Goal: Transaction & Acquisition: Purchase product/service

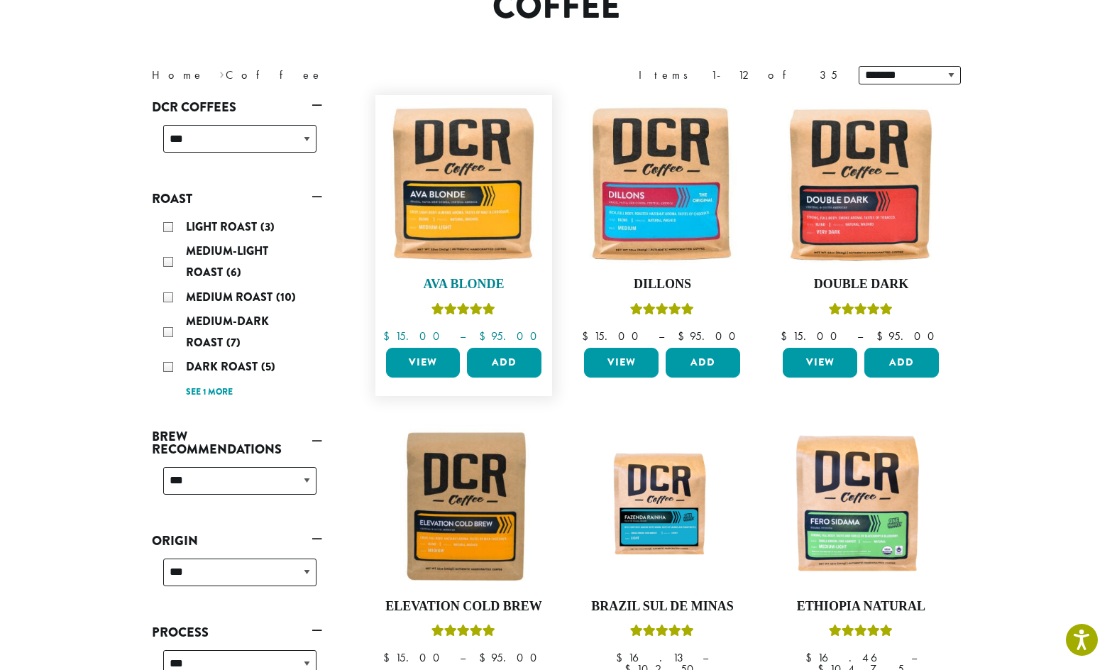
scroll to position [126, 0]
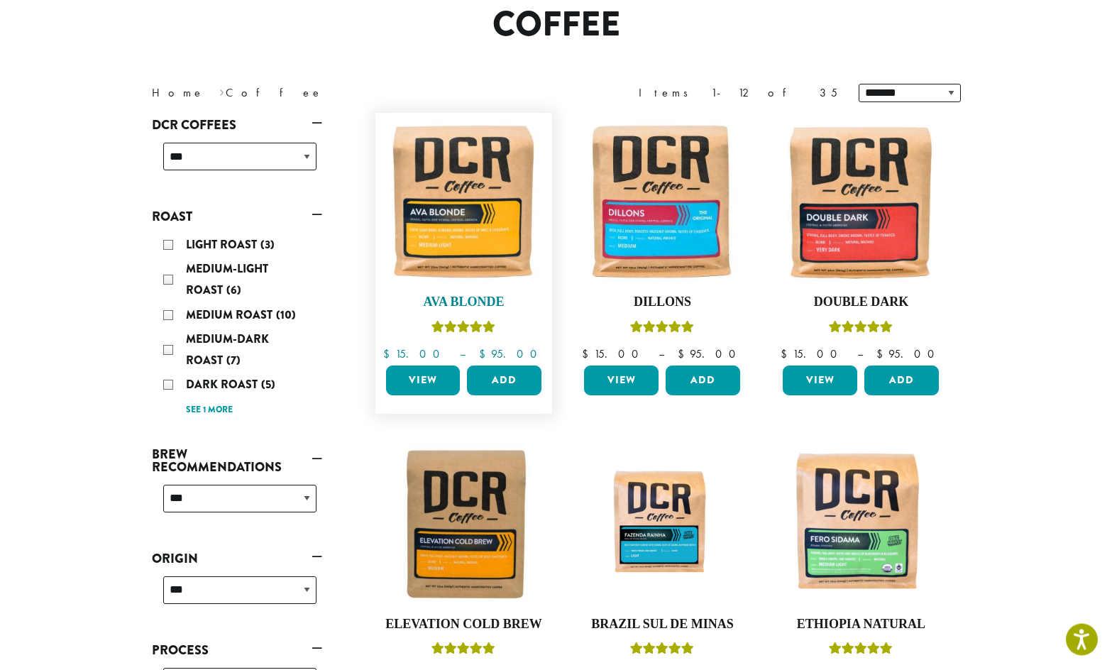
click at [470, 195] on img at bounding box center [463, 202] width 163 height 163
click at [508, 377] on button "Add" at bounding box center [504, 381] width 75 height 30
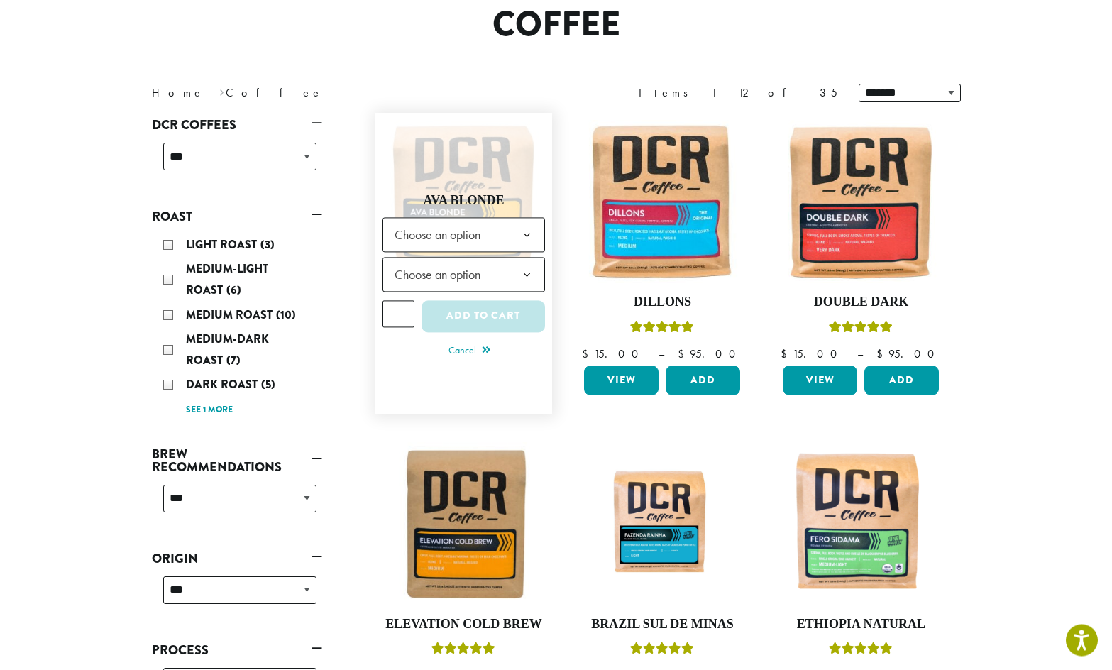
click at [510, 233] on span "Choose an option" at bounding box center [464, 234] width 163 height 35
click at [531, 273] on b at bounding box center [527, 275] width 35 height 35
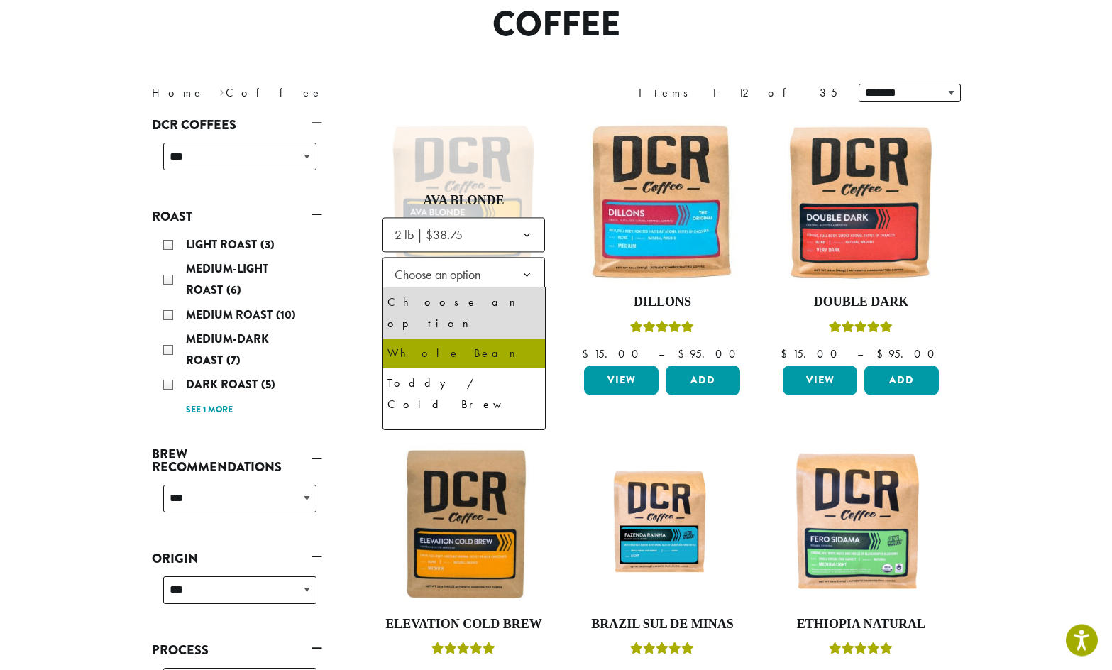
select select "**********"
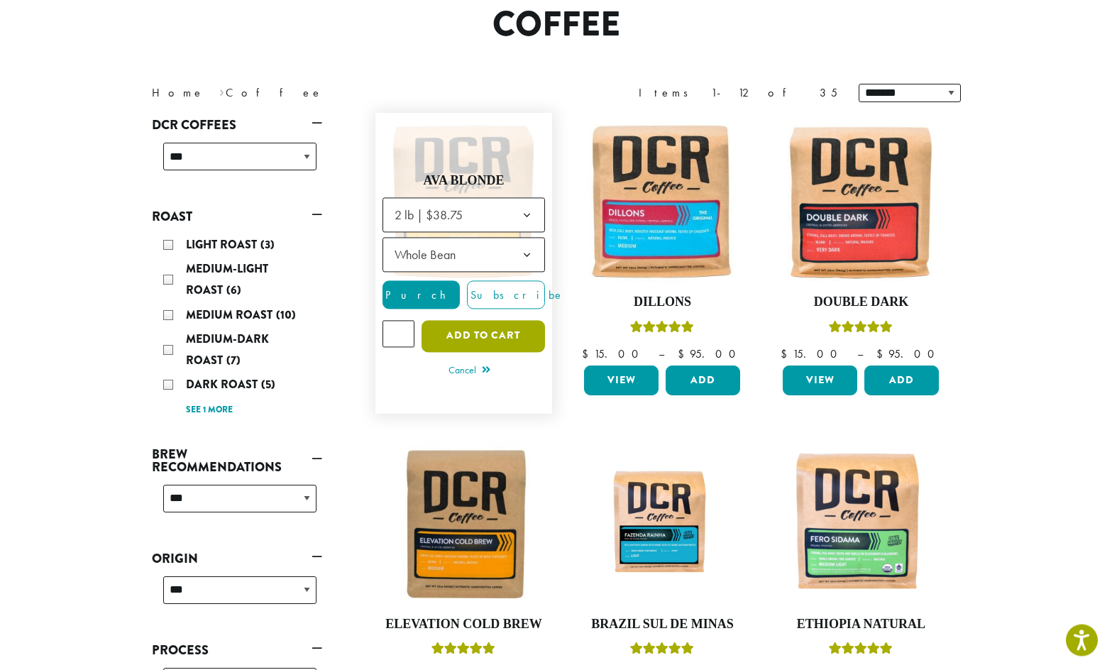
click at [475, 331] on button "Add to cart" at bounding box center [484, 336] width 124 height 32
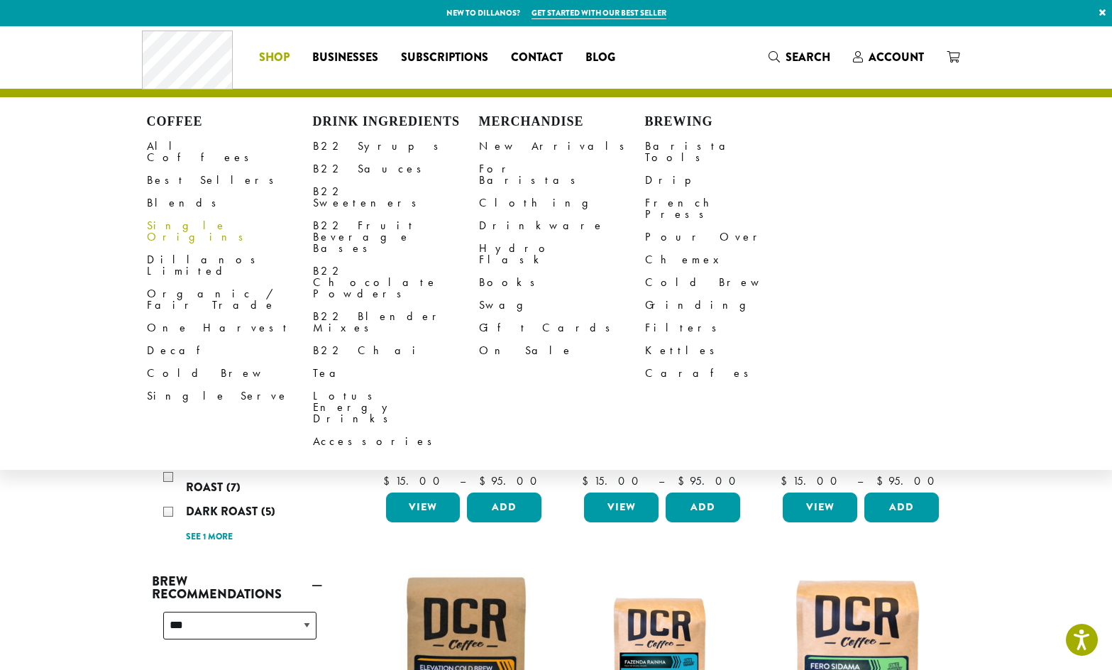
click at [194, 218] on link "Single Origins" at bounding box center [230, 231] width 166 height 34
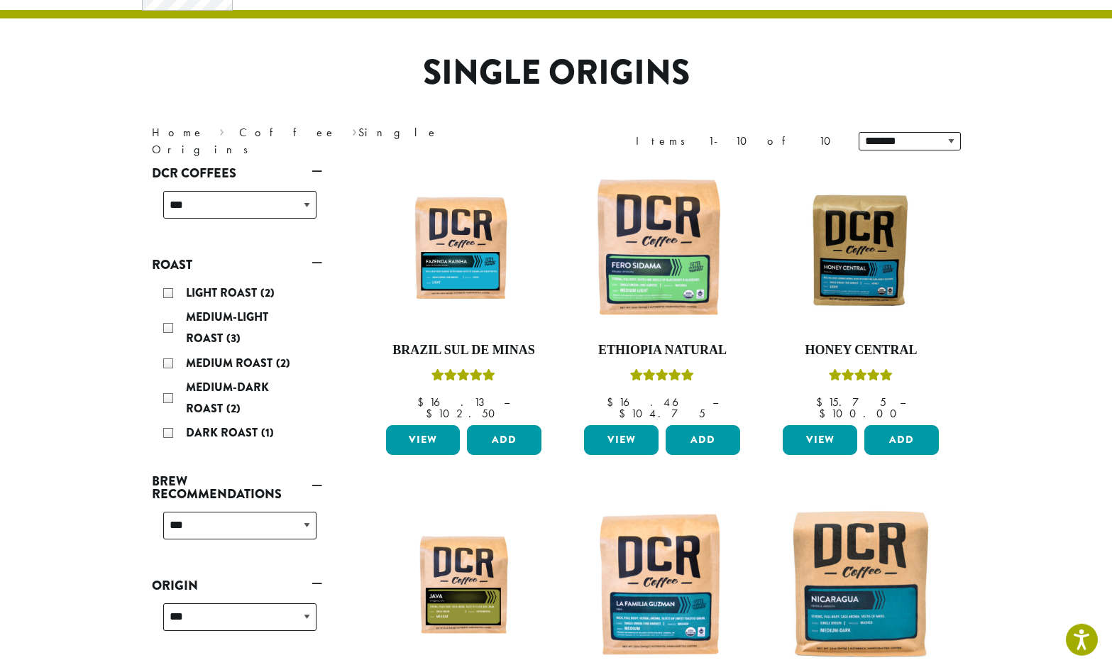
scroll to position [145, 0]
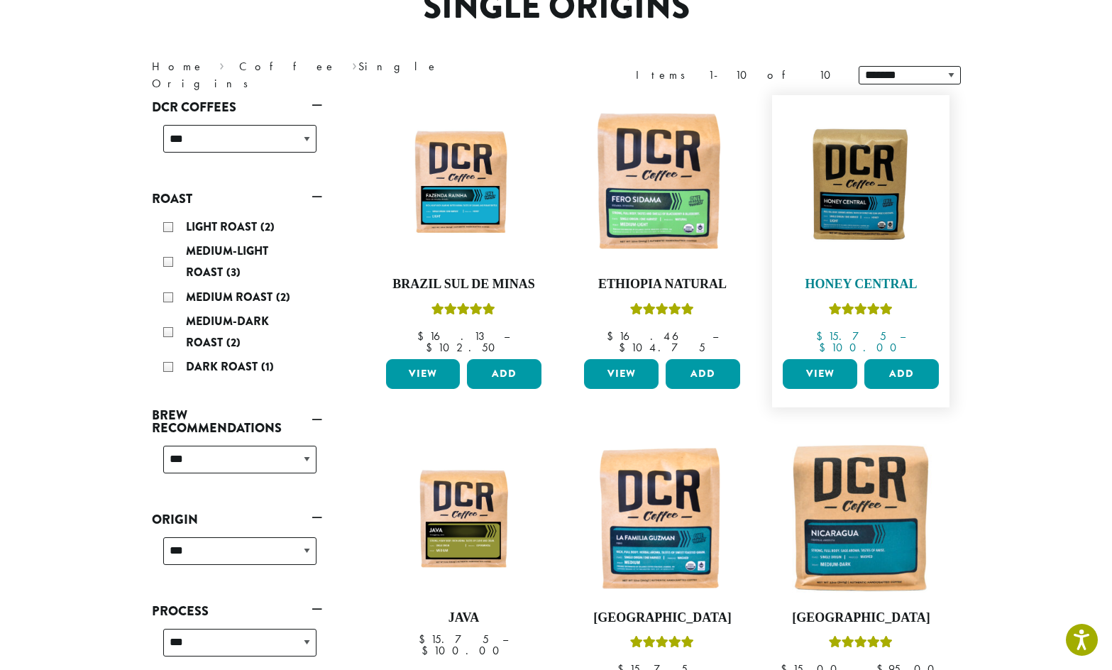
click at [865, 209] on img at bounding box center [860, 184] width 163 height 122
click at [908, 362] on button "Add" at bounding box center [902, 374] width 75 height 30
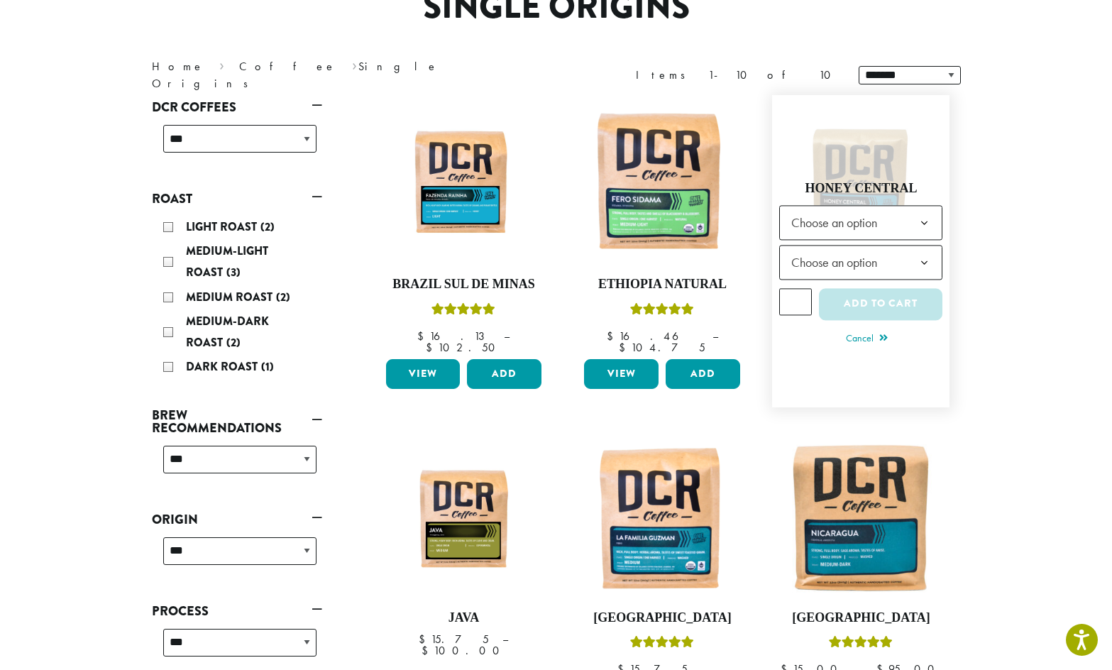
click at [928, 215] on b at bounding box center [924, 223] width 35 height 35
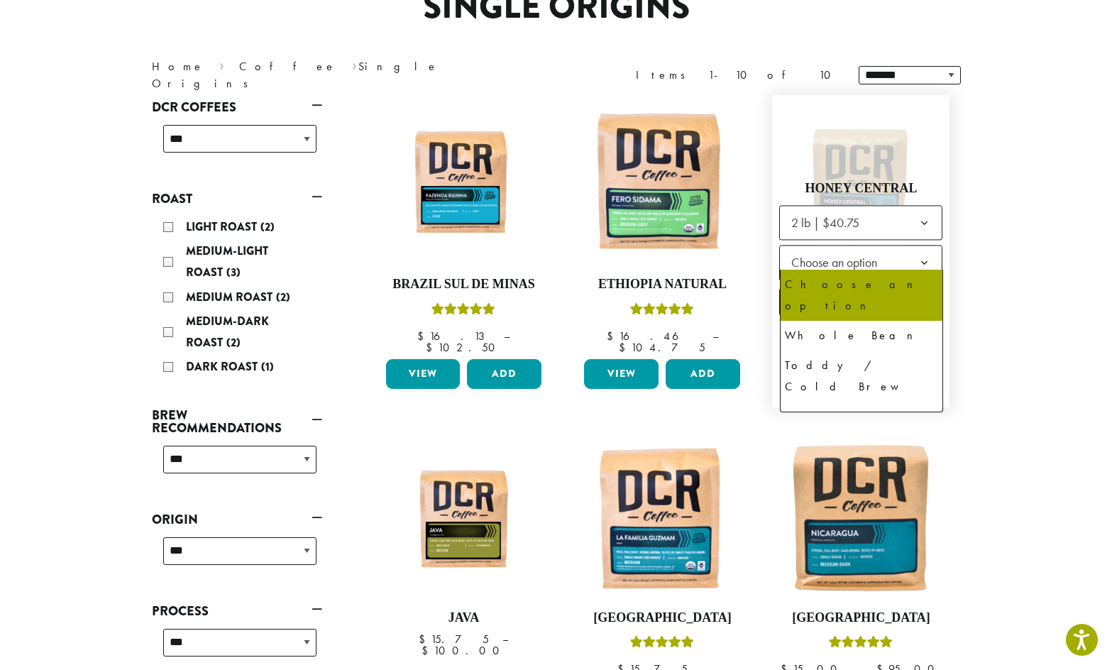
click at [926, 251] on b at bounding box center [924, 263] width 35 height 35
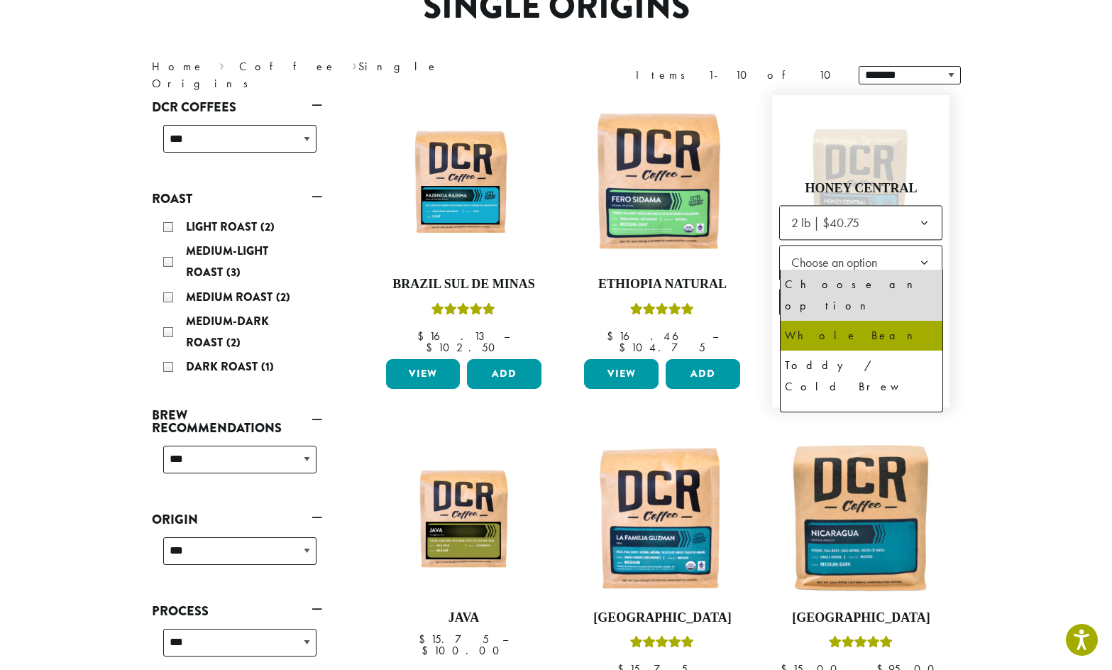
select select "**********"
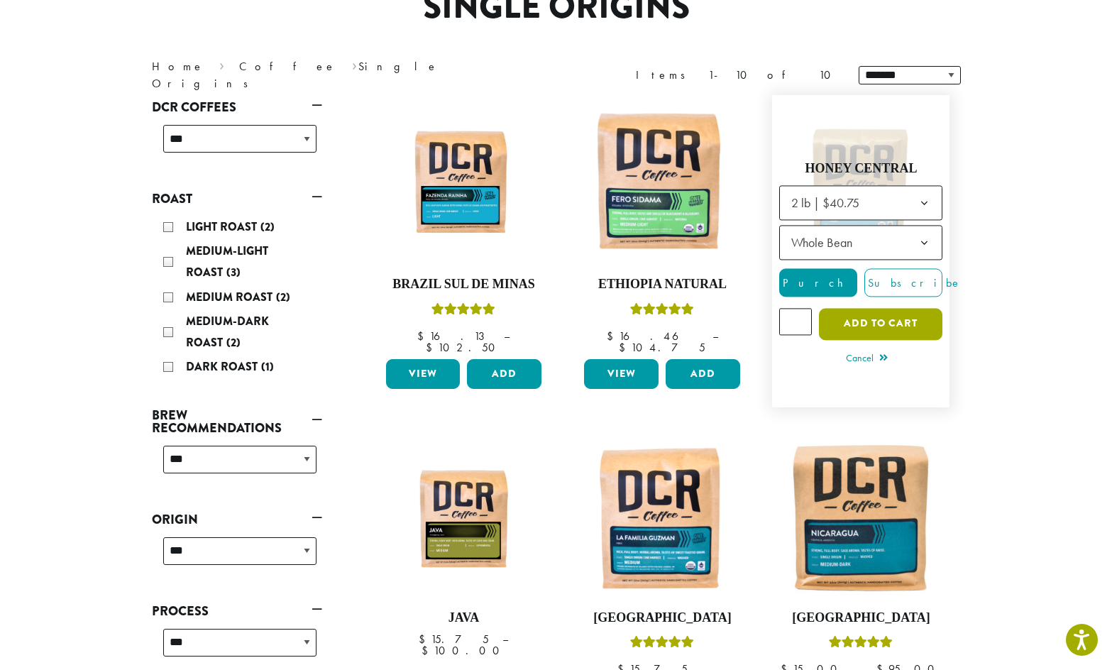
click at [882, 317] on button "Add to cart" at bounding box center [881, 324] width 124 height 32
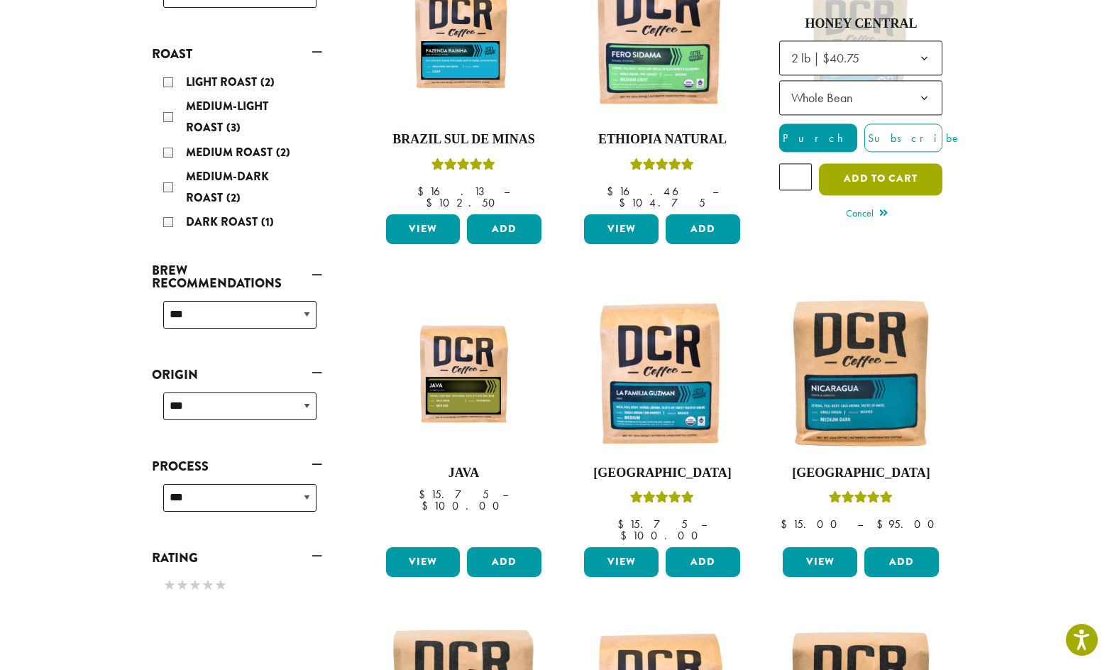
scroll to position [380, 0]
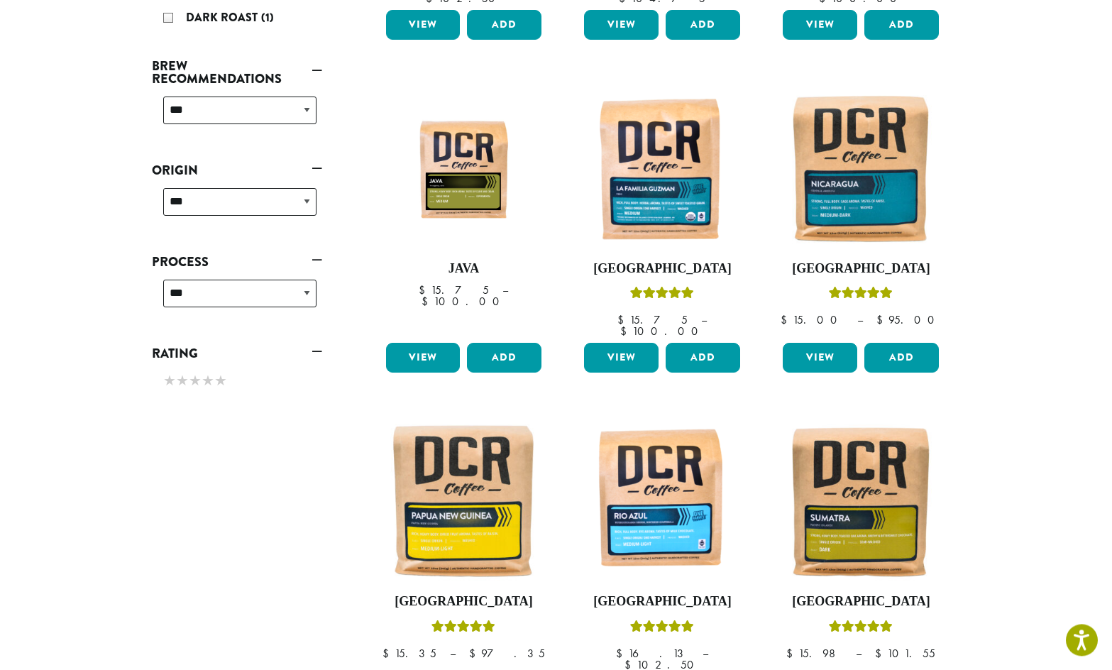
scroll to position [488, 0]
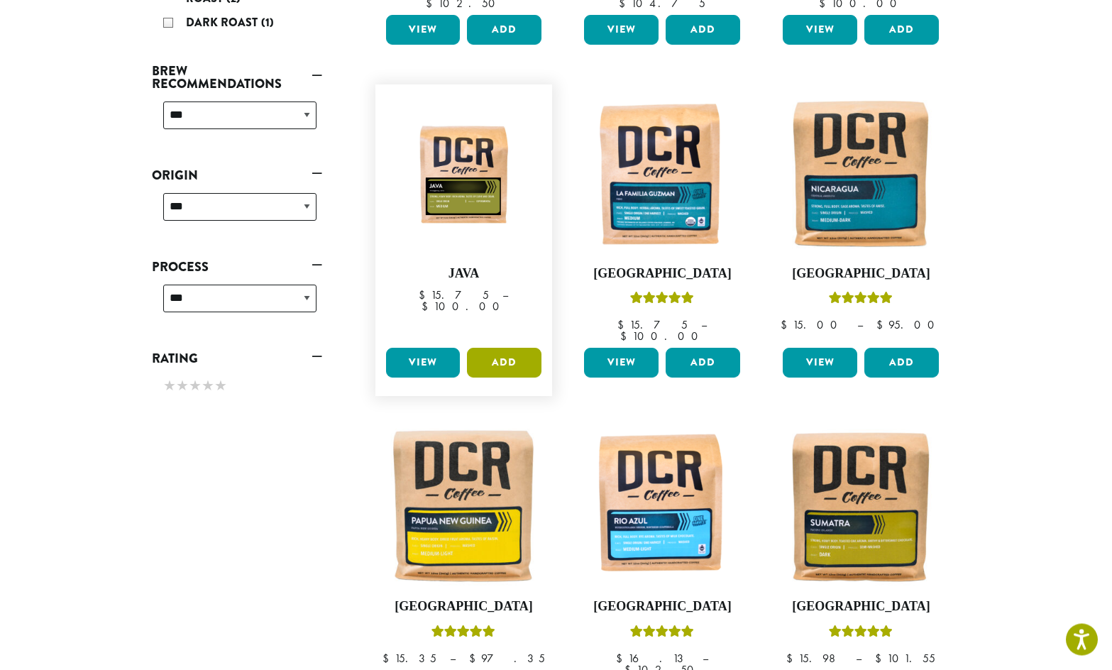
click at [500, 349] on button "Add" at bounding box center [504, 364] width 75 height 30
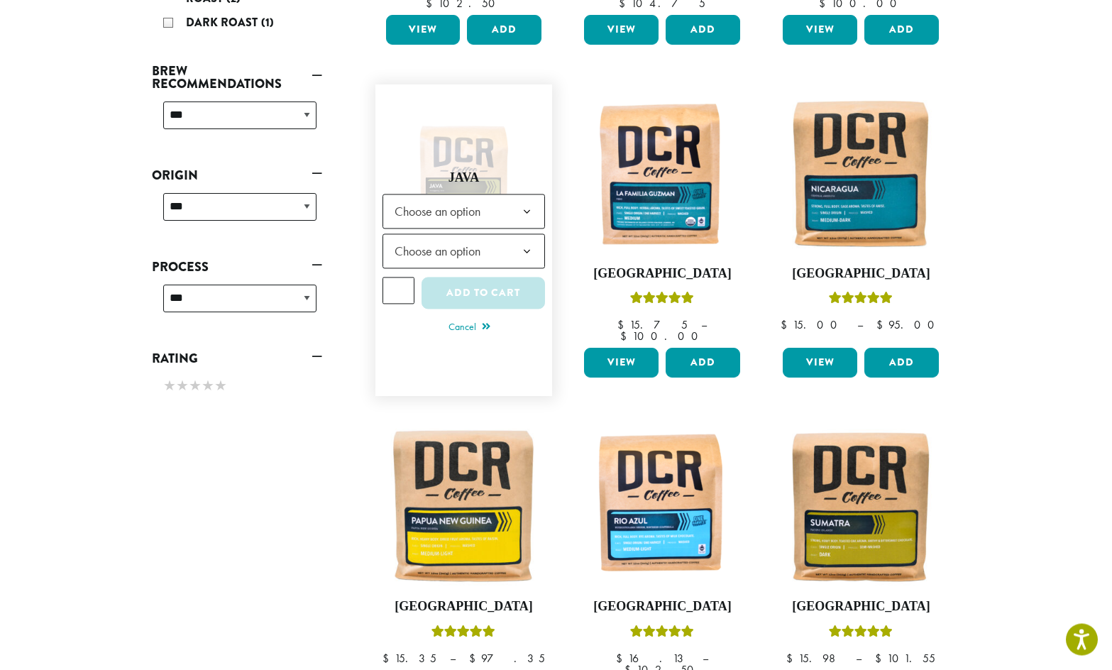
click at [522, 196] on b at bounding box center [527, 213] width 35 height 35
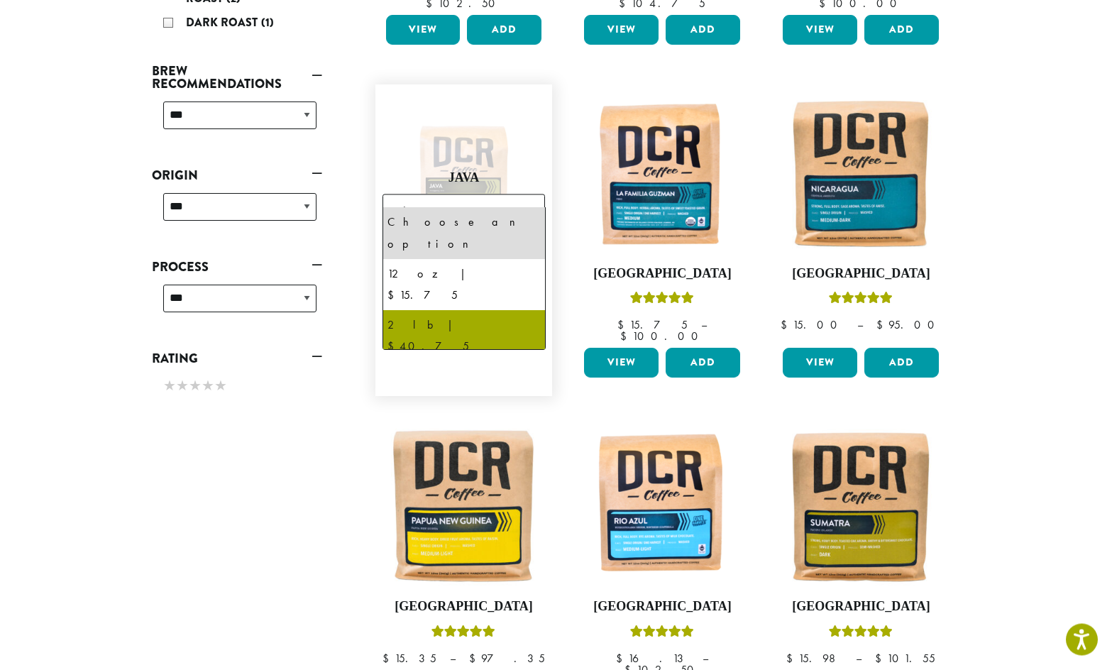
select select "**********"
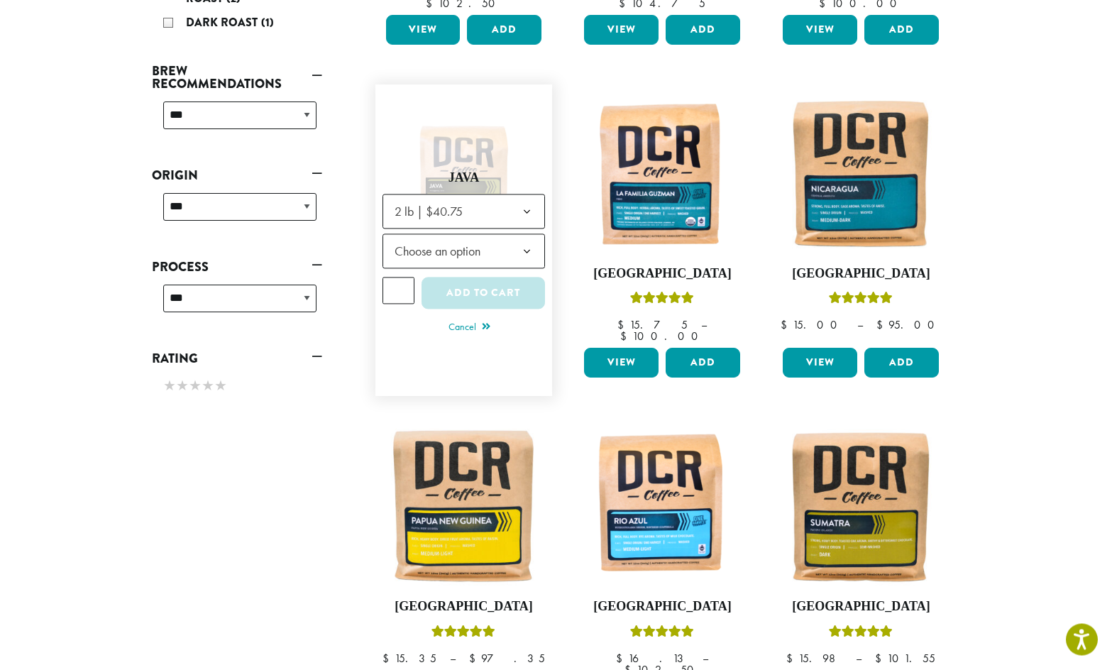
click at [525, 236] on b at bounding box center [527, 253] width 35 height 35
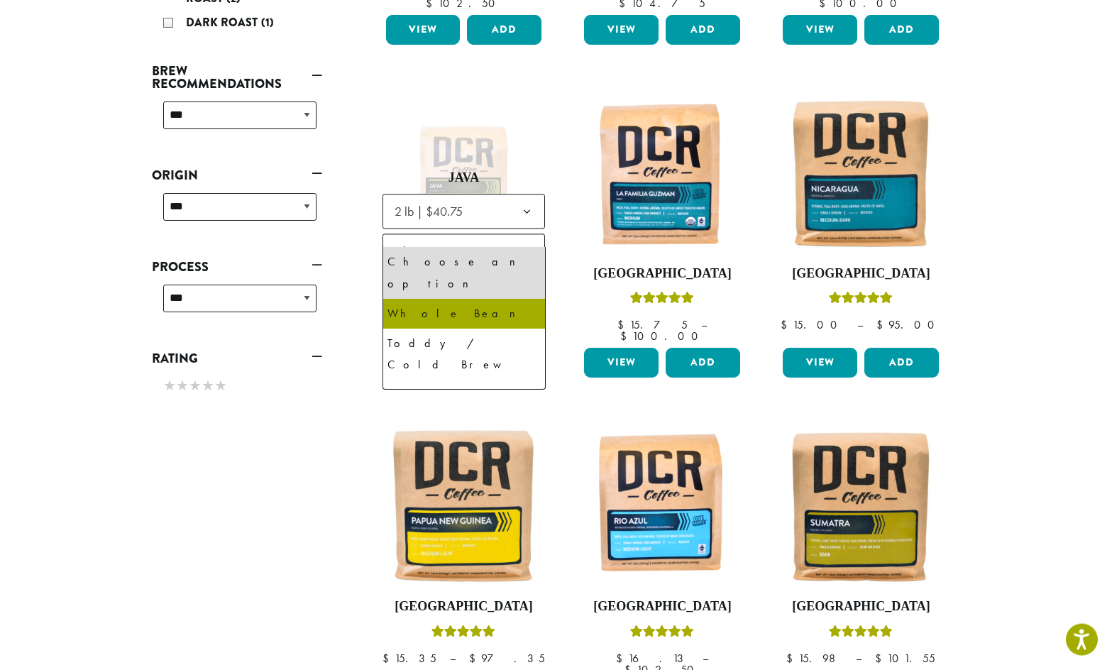
select select "**********"
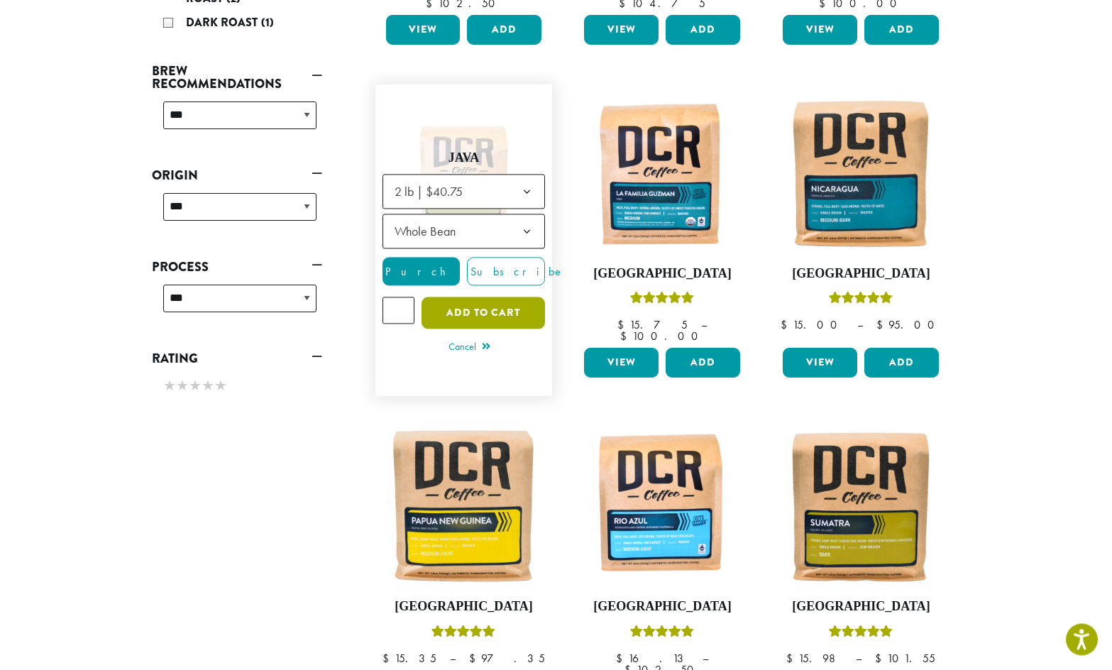
click at [500, 298] on button "Add to cart" at bounding box center [484, 314] width 124 height 32
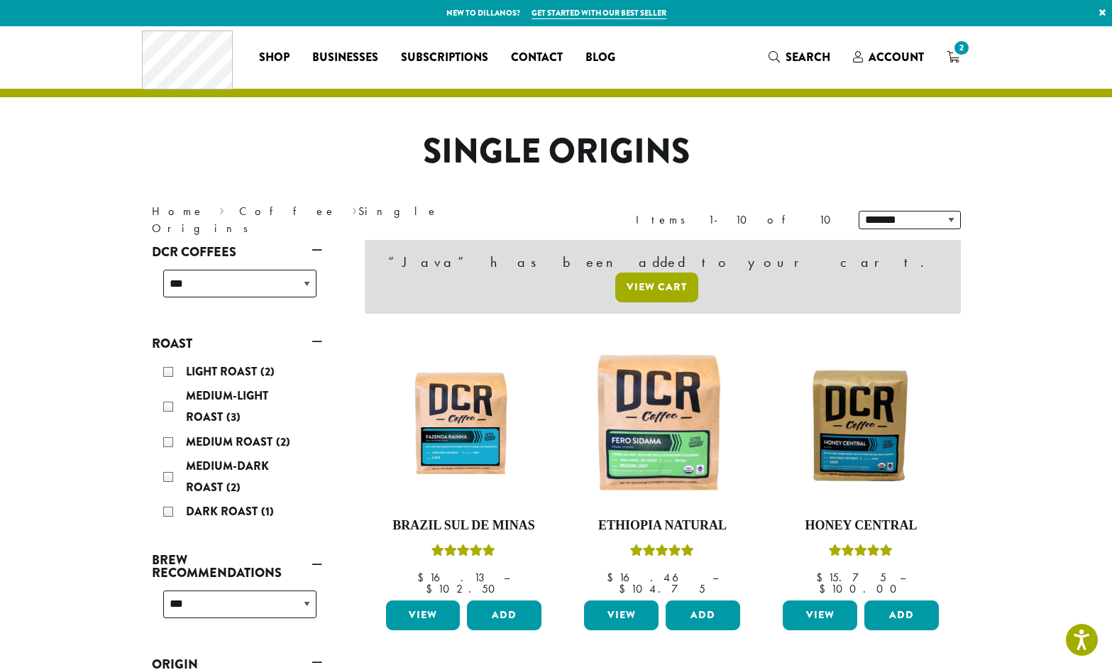
click at [698, 273] on link "View cart" at bounding box center [656, 288] width 83 height 30
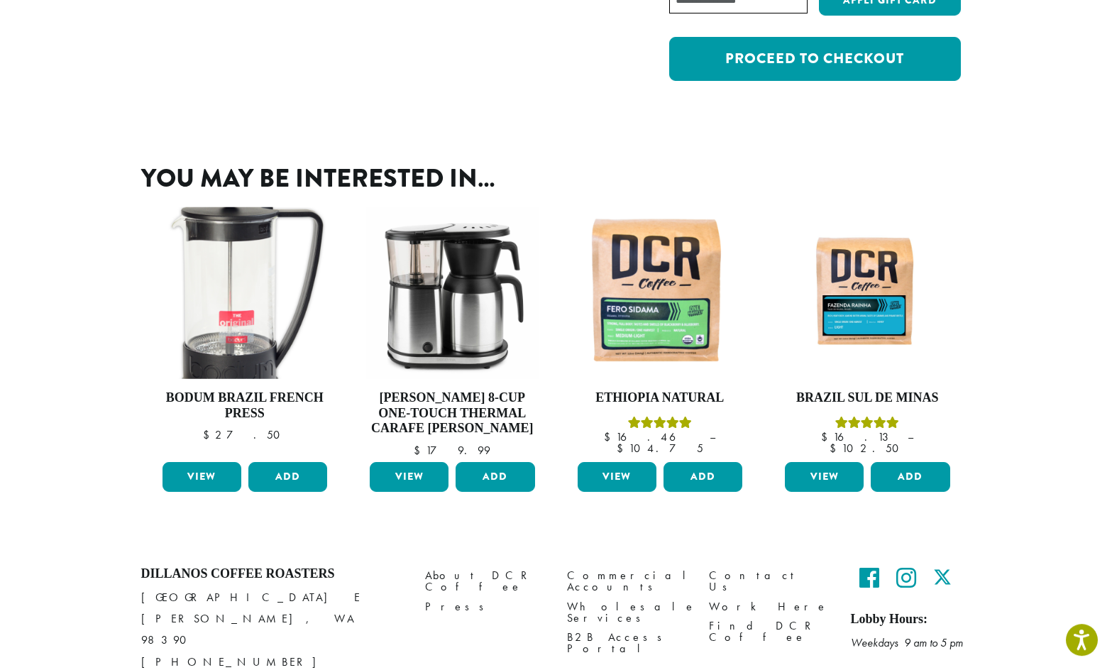
scroll to position [398, 0]
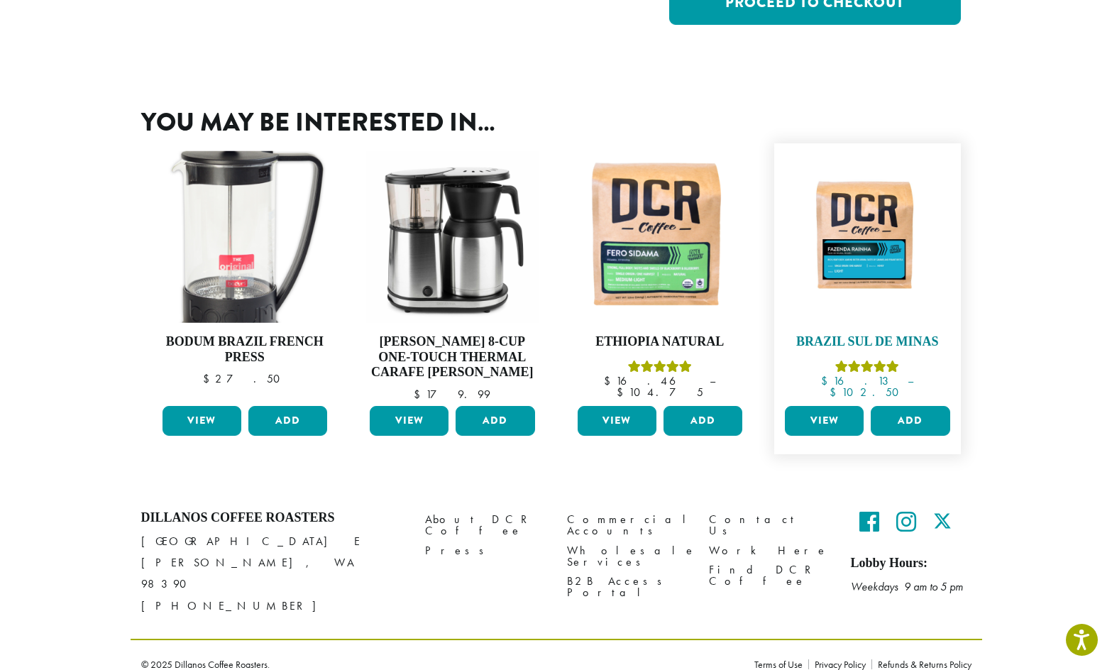
click at [870, 259] on img at bounding box center [867, 236] width 172 height 129
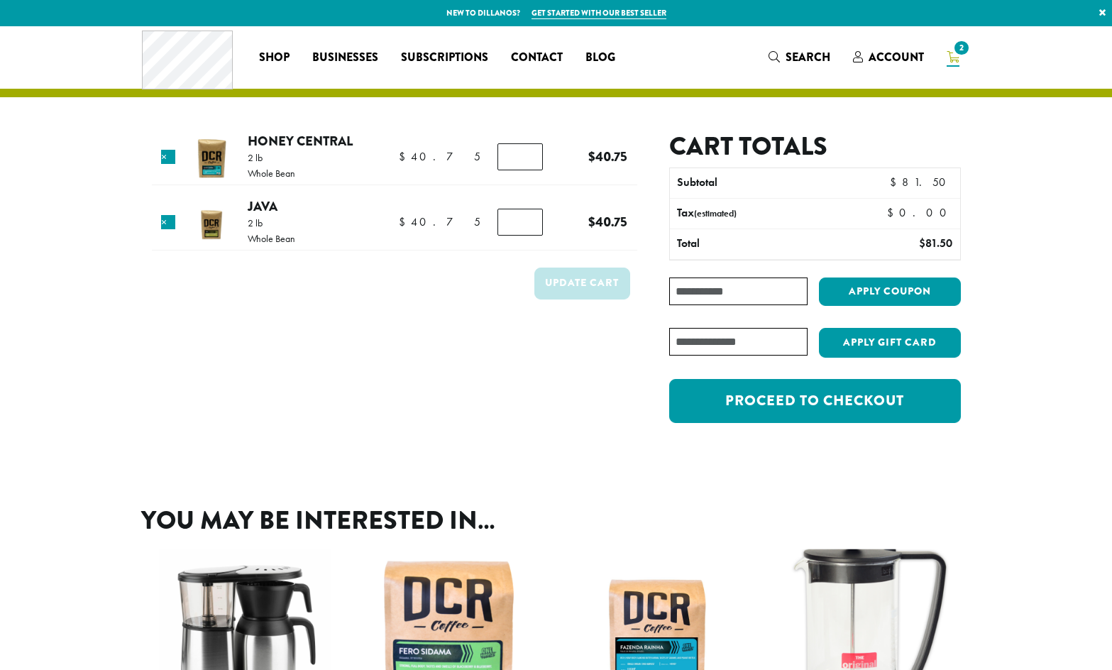
scroll to position [398, 0]
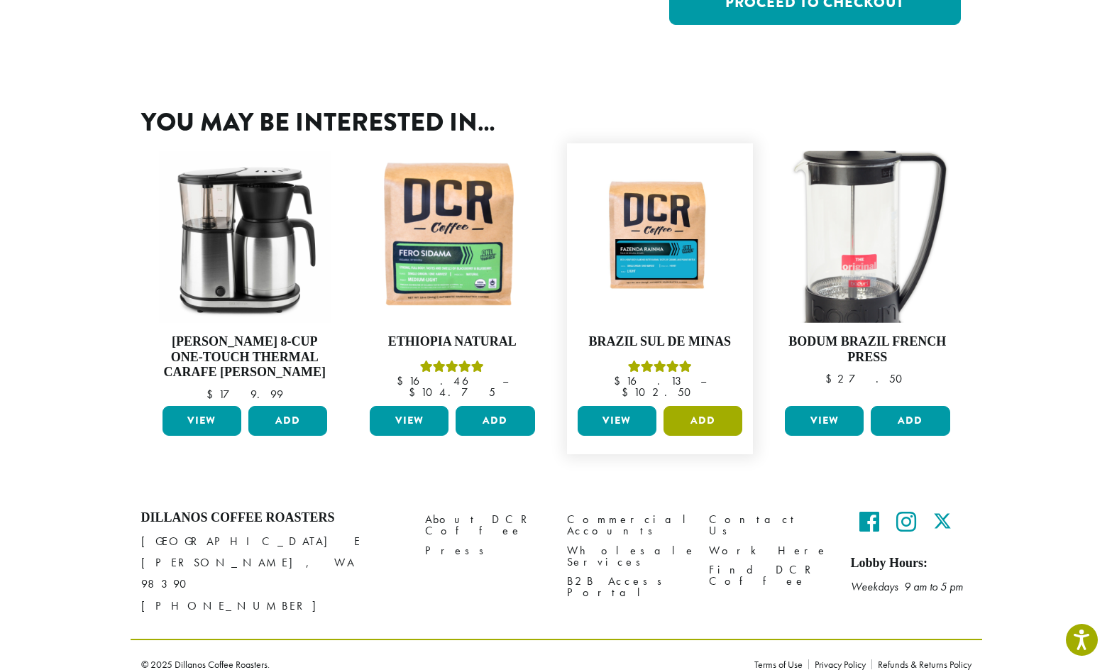
click at [693, 418] on button "Add" at bounding box center [703, 421] width 79 height 30
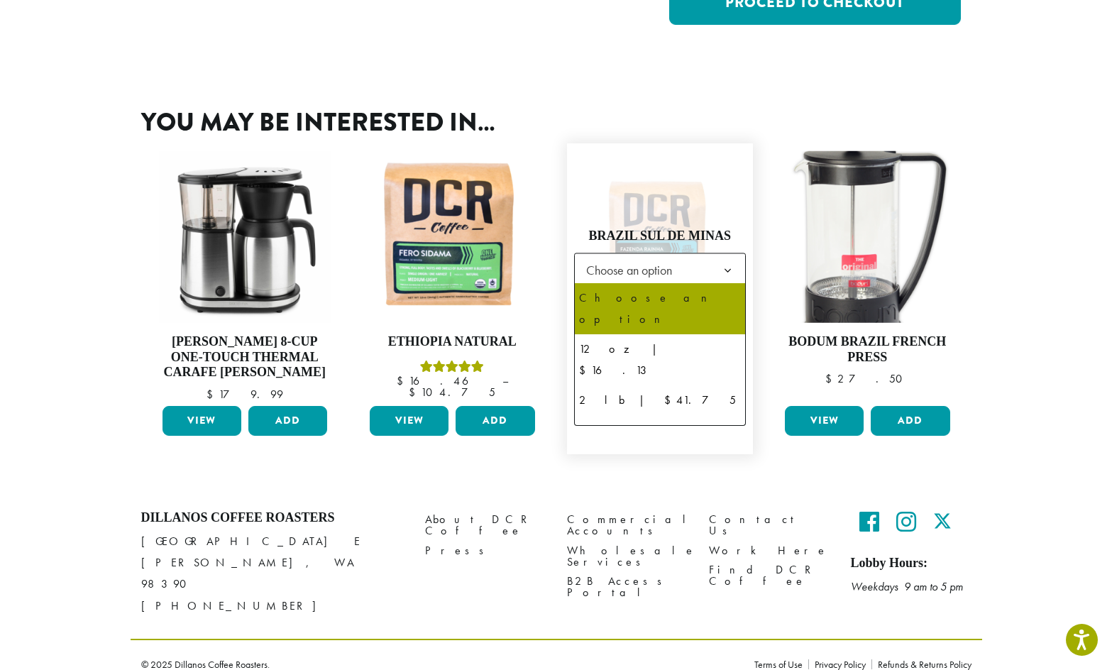
click at [733, 265] on b at bounding box center [728, 270] width 35 height 35
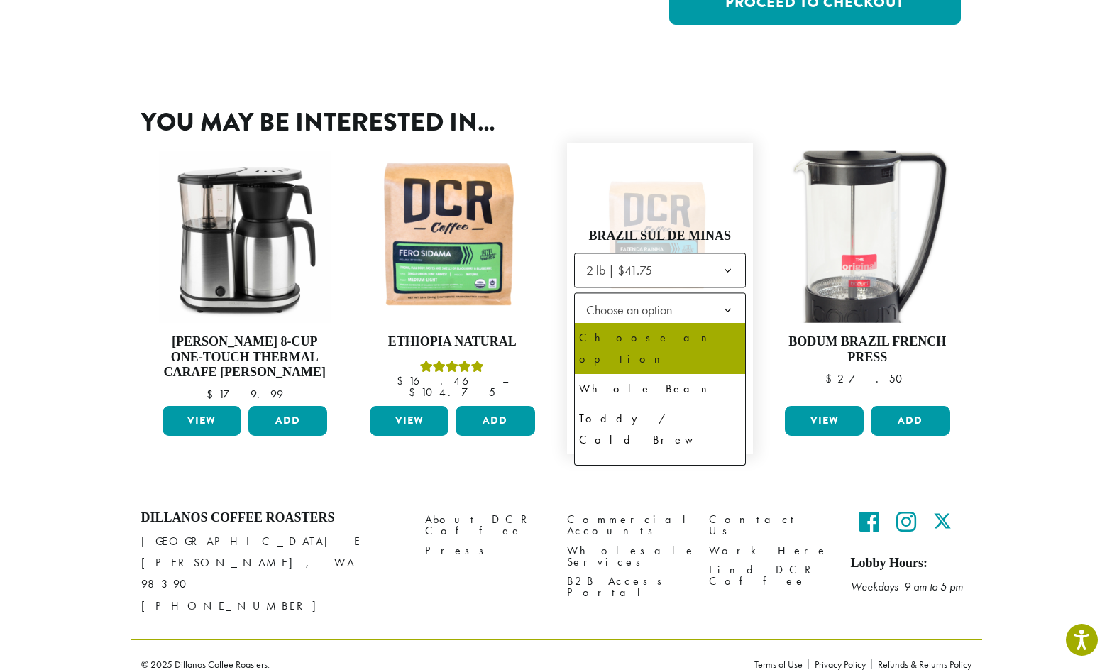
click at [726, 306] on b at bounding box center [728, 310] width 35 height 35
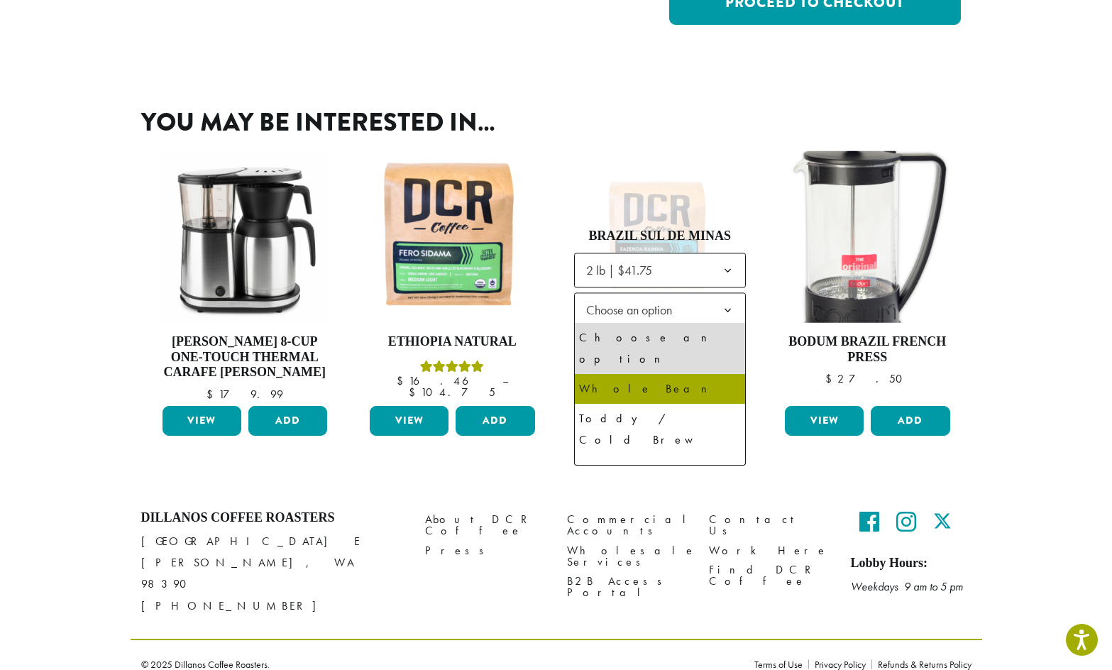
select select "**********"
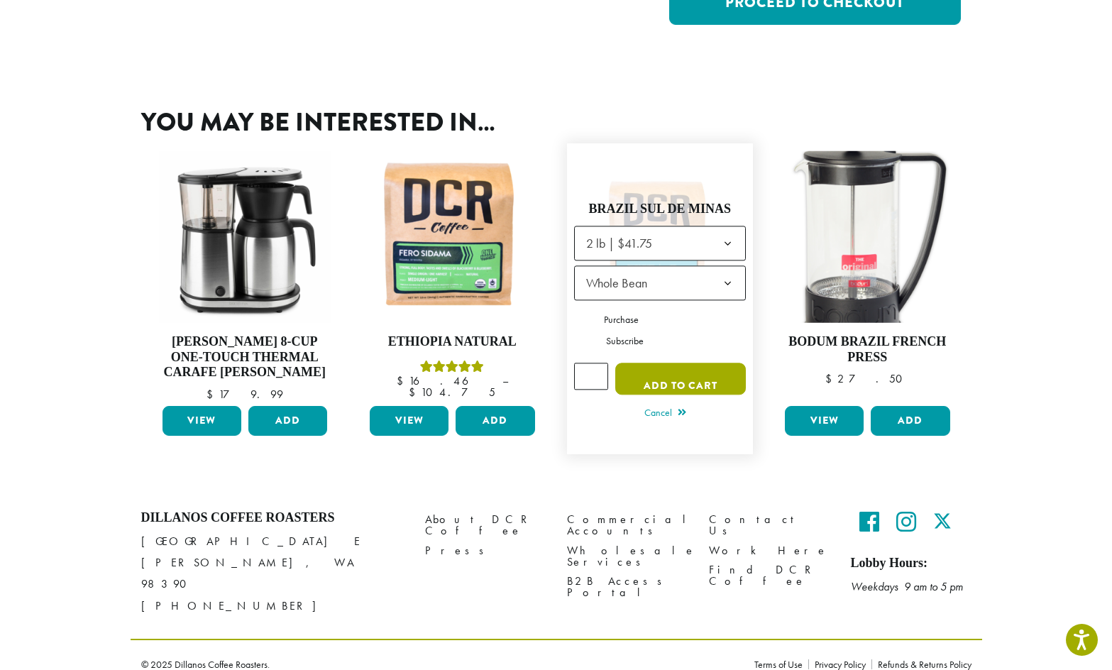
click at [678, 376] on button "Add to cart" at bounding box center [680, 379] width 131 height 32
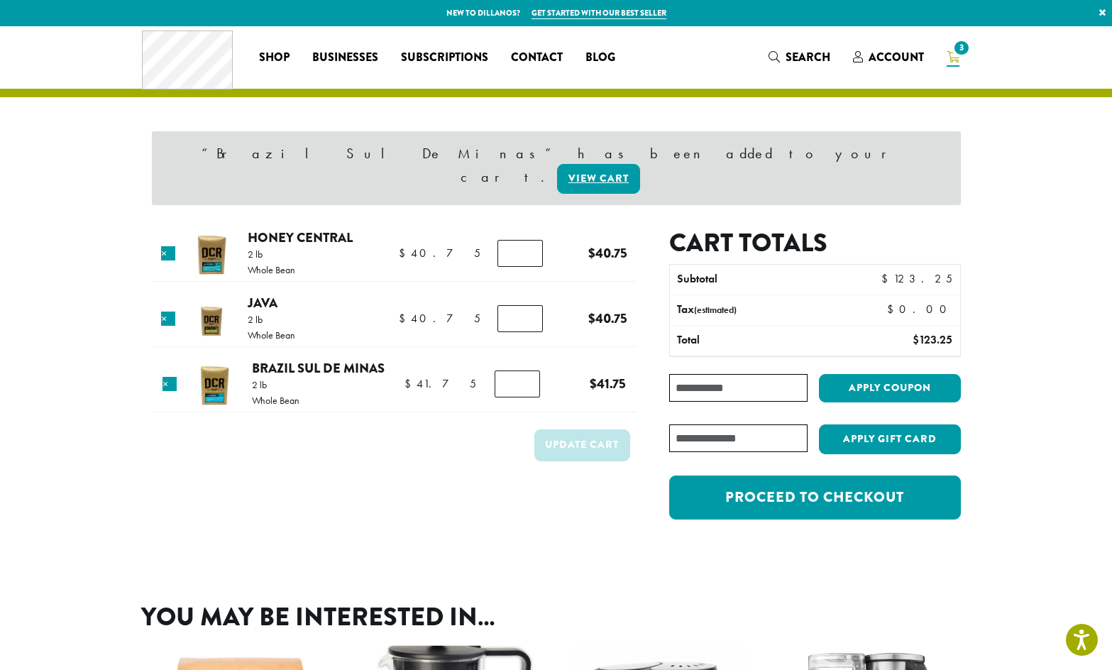
click at [956, 57] on icon "3" at bounding box center [953, 56] width 13 height 11
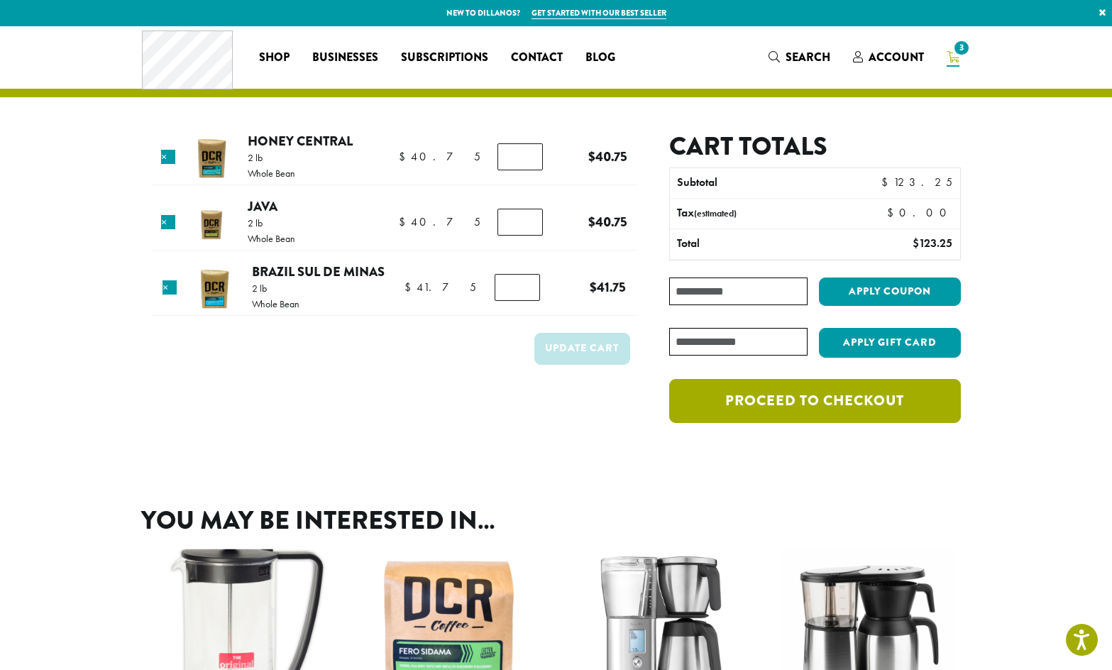
click at [807, 398] on link "Proceed to checkout" at bounding box center [814, 401] width 291 height 44
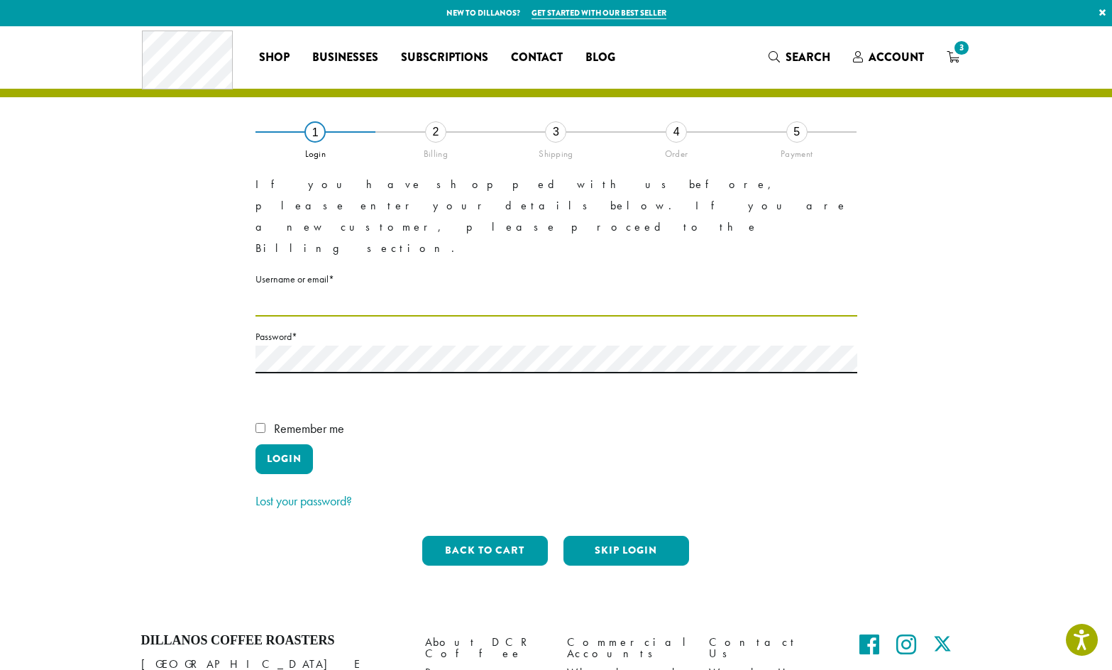
click at [275, 289] on input "Username or email * Required" at bounding box center [557, 303] width 602 height 28
type input "**********"
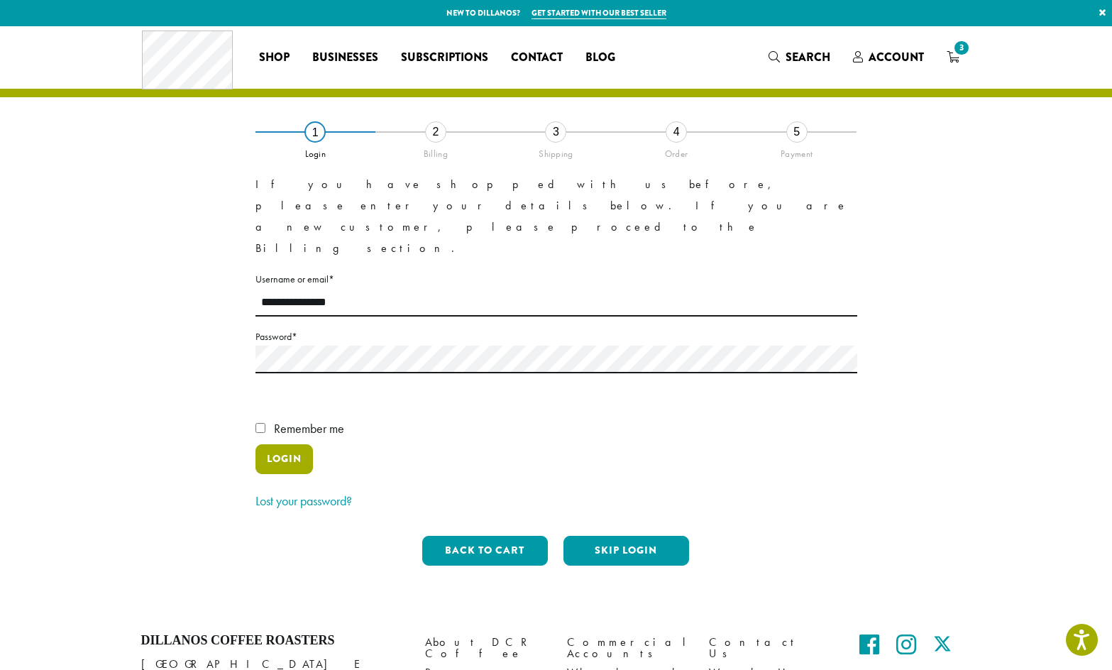
click at [272, 444] on button "Login" at bounding box center [284, 459] width 57 height 30
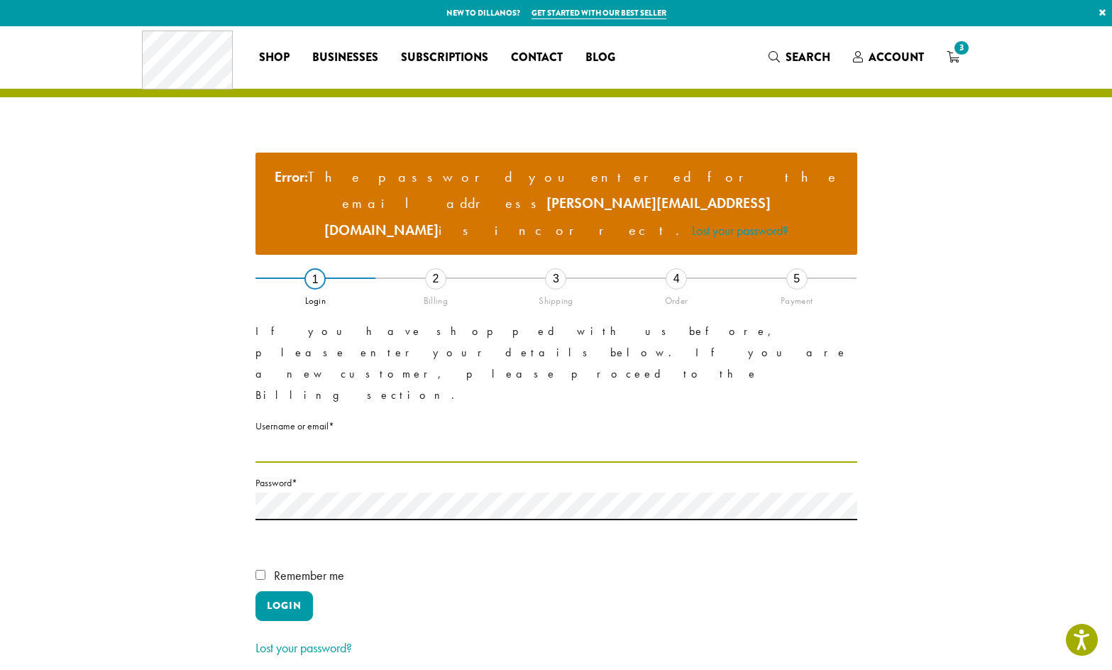
click at [296, 435] on input "Username or email * Required" at bounding box center [557, 449] width 602 height 28
type input "**********"
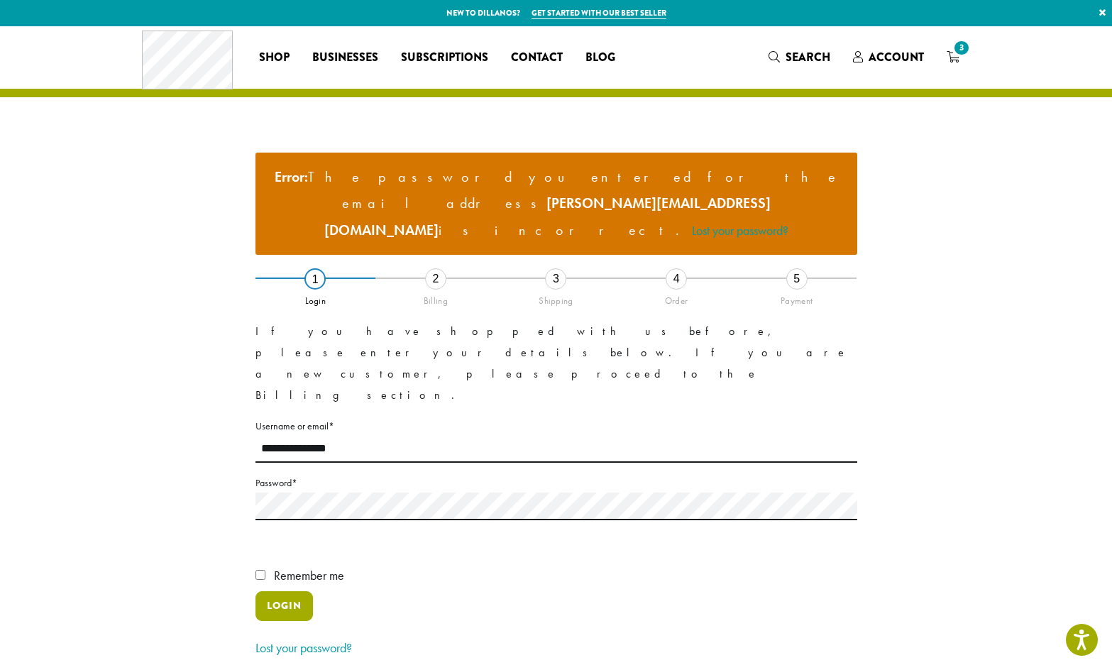
click at [279, 591] on button "Login" at bounding box center [284, 606] width 57 height 30
click at [320, 640] on link "Lost your password?" at bounding box center [304, 648] width 97 height 16
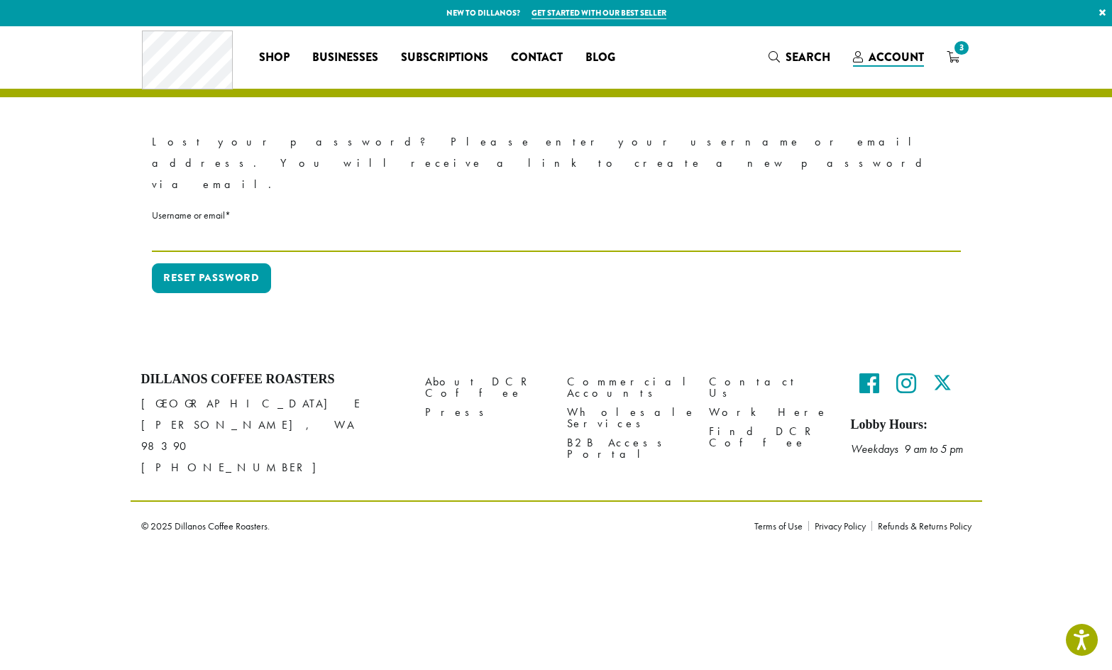
click at [180, 224] on input "Username or email * Required" at bounding box center [556, 238] width 809 height 28
type input "**********"
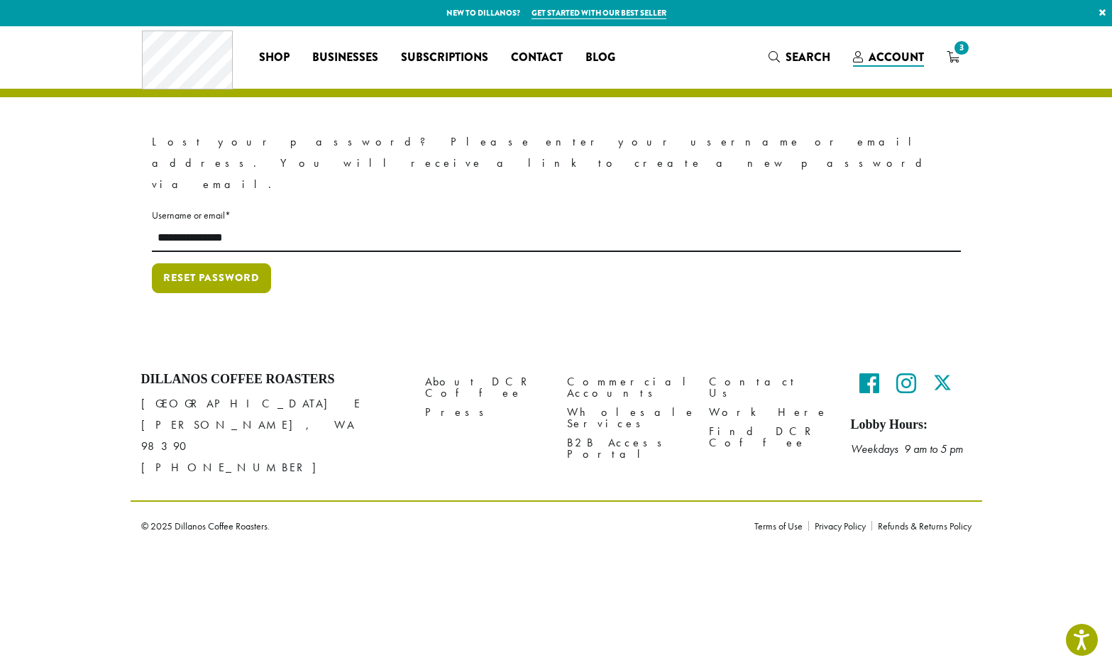
click at [199, 263] on button "Reset password" at bounding box center [211, 278] width 119 height 30
